Goal: Transaction & Acquisition: Purchase product/service

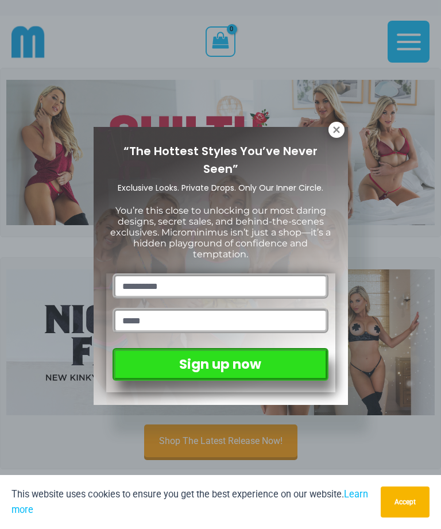
click at [330, 135] on button at bounding box center [337, 130] width 16 height 16
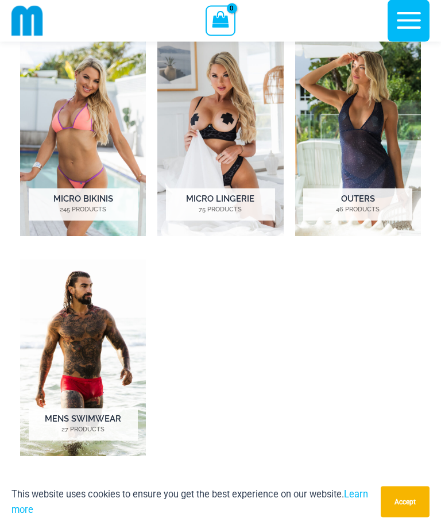
scroll to position [585, 0]
click at [240, 174] on img "Visit product category Micro Lingerie" at bounding box center [220, 138] width 126 height 196
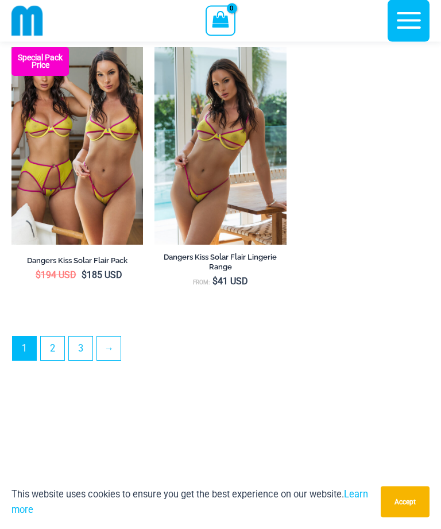
scroll to position [3118, 0]
click at [79, 360] on link "3" at bounding box center [81, 349] width 24 height 24
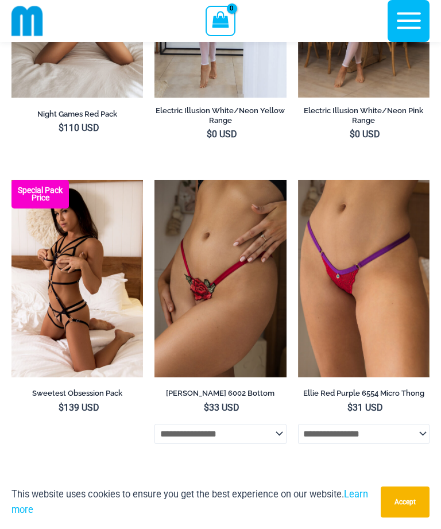
scroll to position [524, 0]
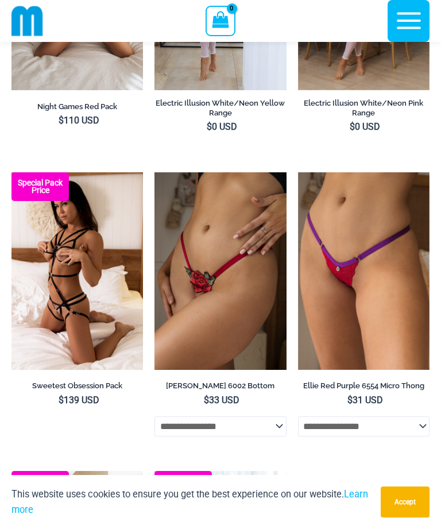
click at [155, 172] on img at bounding box center [155, 172] width 0 height 0
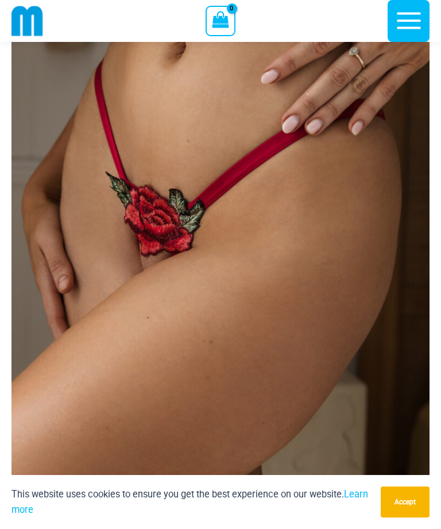
scroll to position [199, 0]
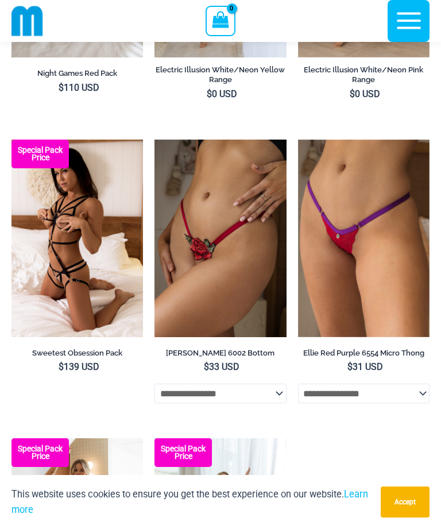
scroll to position [561, 0]
click at [86, 350] on h2 "Sweetest Obsession Pack" at bounding box center [77, 353] width 132 height 10
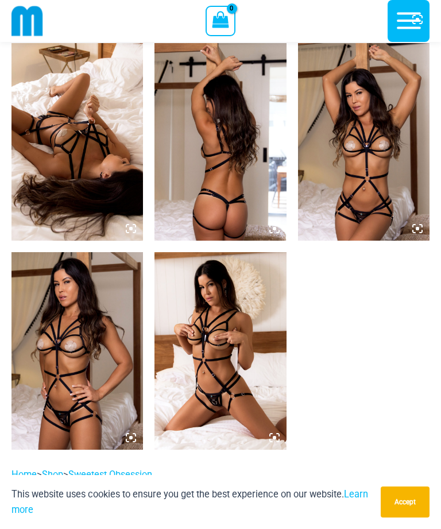
scroll to position [898, 0]
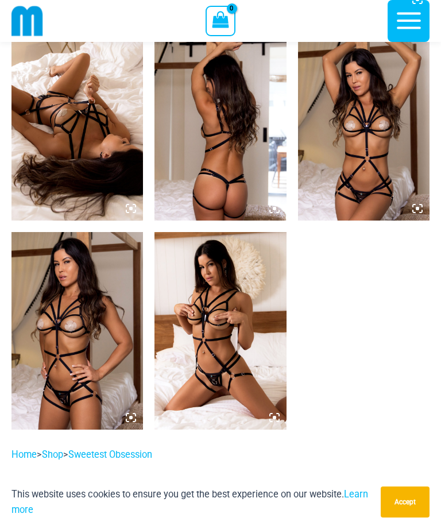
click at [248, 337] on img at bounding box center [221, 331] width 132 height 198
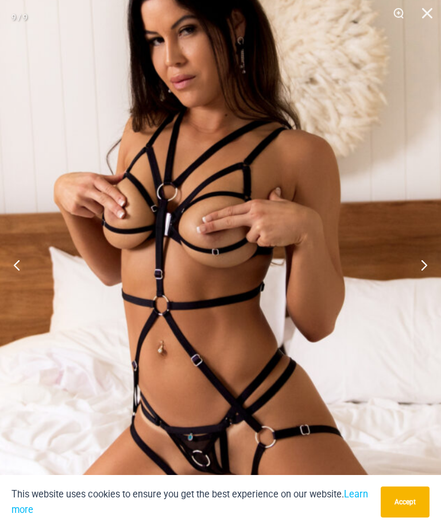
click at [214, 313] on img at bounding box center [223, 273] width 481 height 722
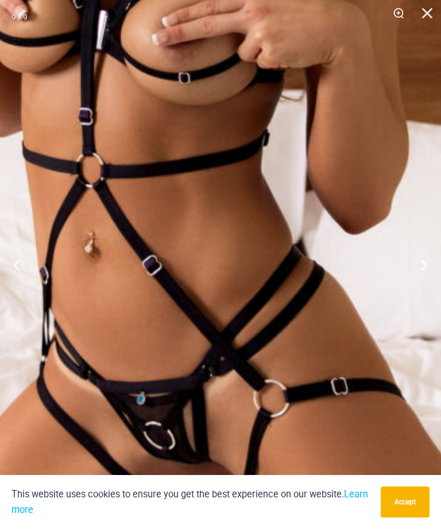
click at [65, 272] on img at bounding box center [198, 113] width 834 height 1250
